Goal: Communication & Community: Answer question/provide support

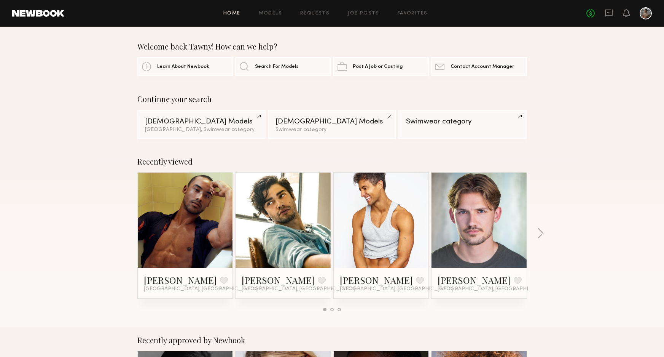
click at [613, 15] on div "No fees up to $5,000" at bounding box center [619, 13] width 65 height 12
click at [612, 14] on icon at bounding box center [609, 13] width 8 height 8
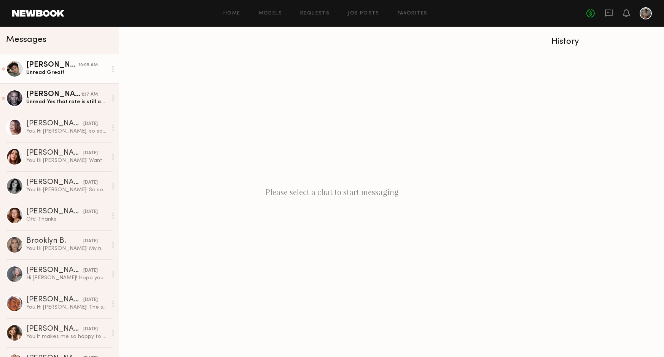
click at [43, 69] on div "Unread: Great!" at bounding box center [66, 72] width 81 height 7
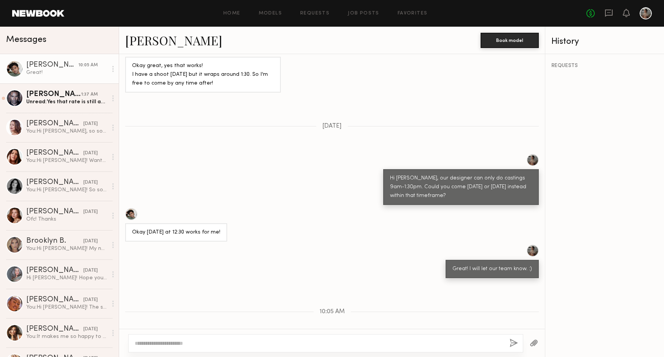
scroll to position [566, 0]
click at [85, 93] on div "1:37 AM" at bounding box center [89, 94] width 17 height 7
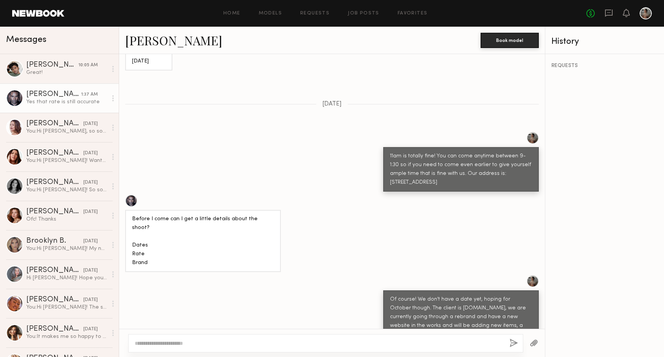
scroll to position [544, 0]
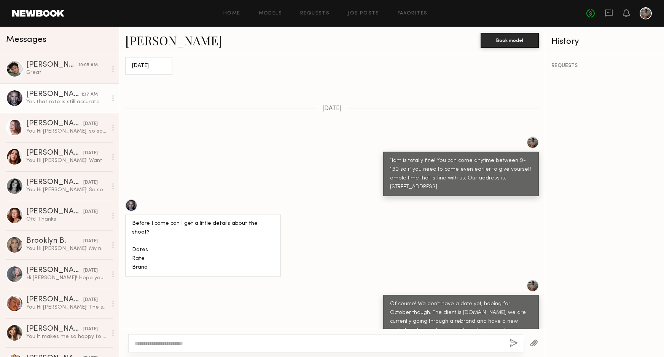
drag, startPoint x: 460, startPoint y: 153, endPoint x: 449, endPoint y: 145, distance: 13.9
click at [449, 156] on div "11am is totally fine! You can come anytime between 9-1:30 so if you need to com…" at bounding box center [461, 173] width 142 height 35
copy div "Our address is: [STREET_ADDRESS]"
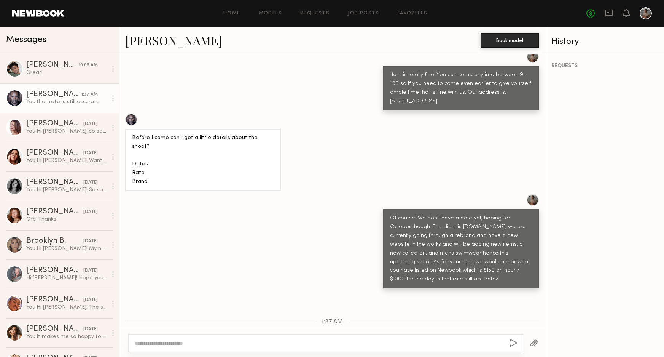
scroll to position [629, 0]
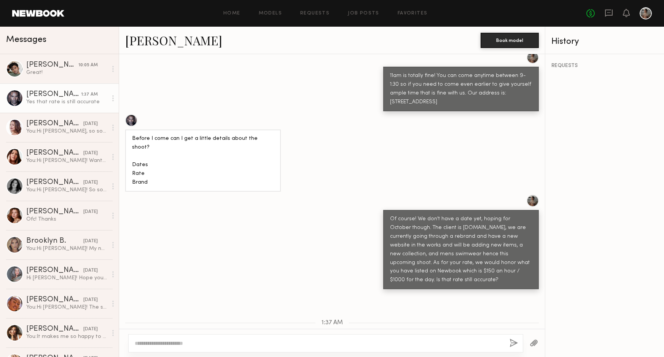
click at [164, 340] on textarea at bounding box center [319, 343] width 369 height 8
type textarea "**********"
click at [516, 345] on button "button" at bounding box center [514, 344] width 8 height 10
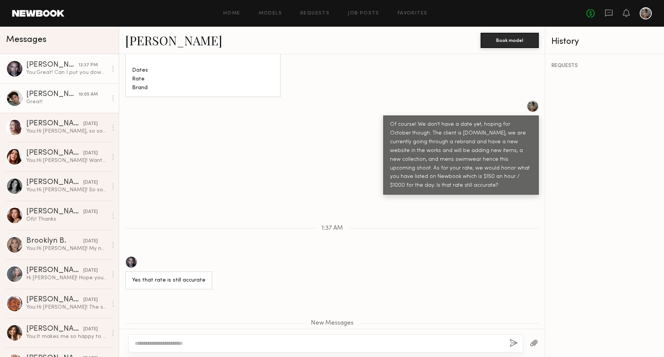
click at [72, 106] on link "[PERSON_NAME] 10:05 AM Great!" at bounding box center [59, 97] width 119 height 29
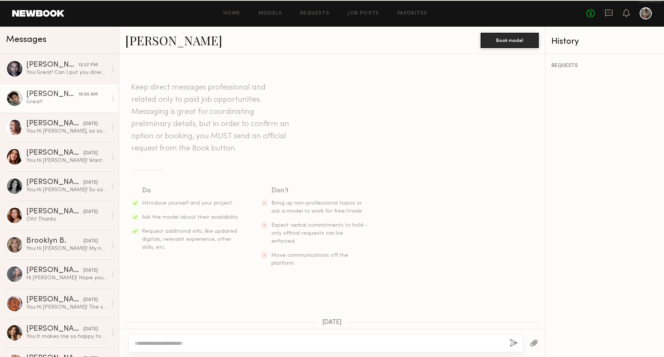
scroll to position [566, 0]
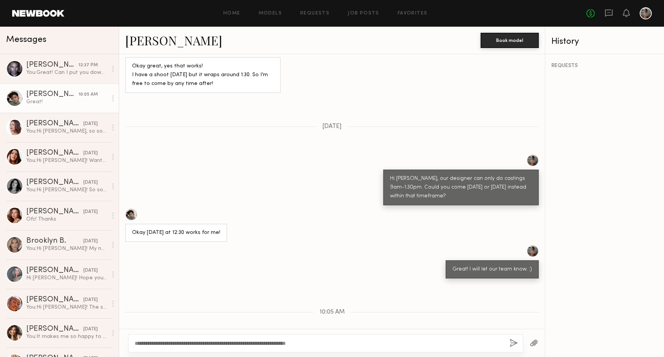
drag, startPoint x: 220, startPoint y: 343, endPoint x: 189, endPoint y: 343, distance: 30.5
click at [189, 343] on textarea "**********" at bounding box center [319, 343] width 369 height 8
click at [302, 340] on textarea "**********" at bounding box center [319, 343] width 369 height 8
type textarea "**********"
click at [514, 341] on button "button" at bounding box center [514, 344] width 8 height 10
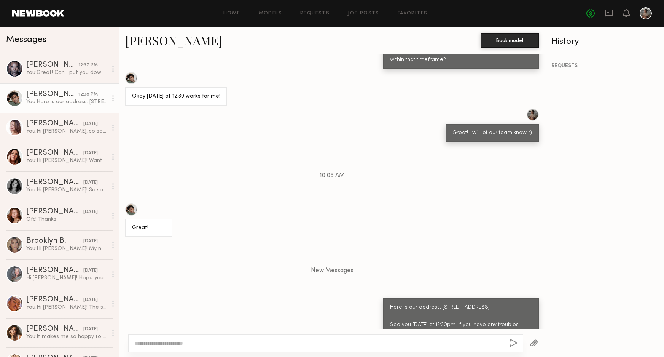
scroll to position [749, 0]
